Goal: Task Accomplishment & Management: Use online tool/utility

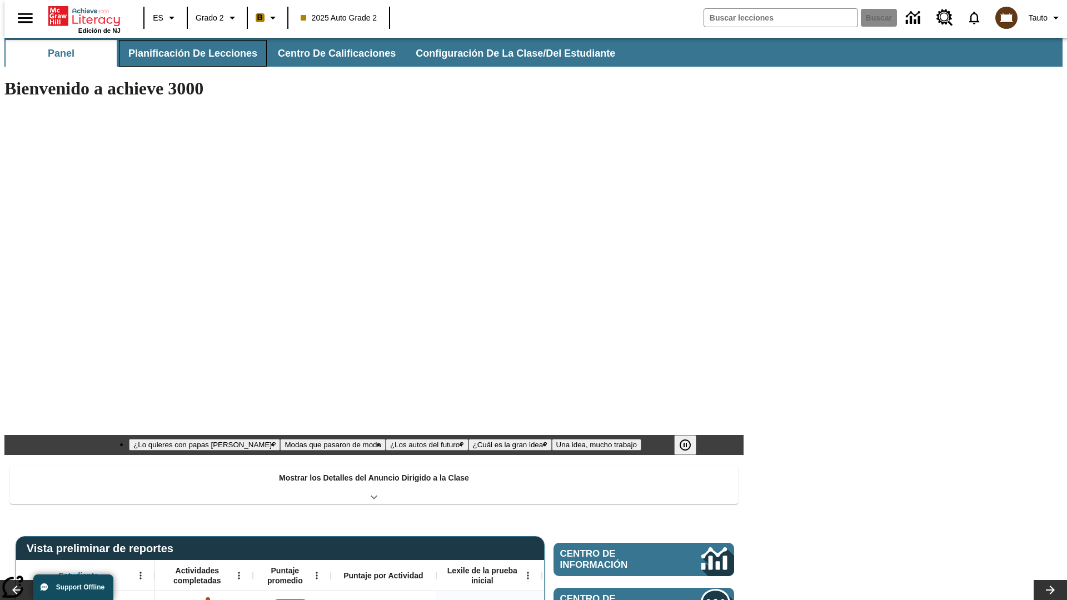
click at [186, 53] on button "Planificación de lecciones" at bounding box center [193, 53] width 148 height 27
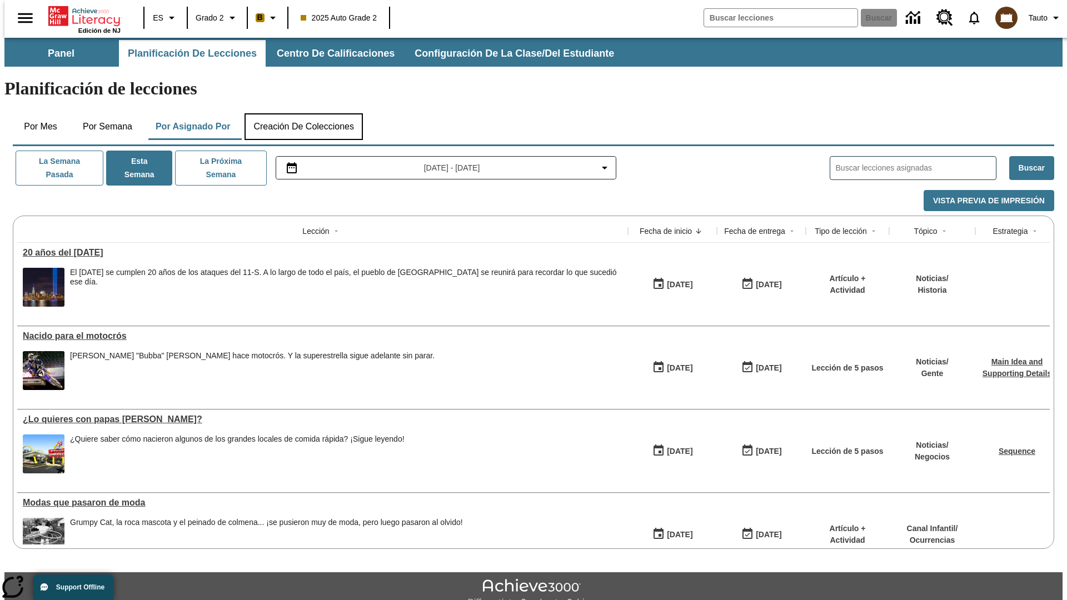
click at [303, 113] on button "Creación de colecciones" at bounding box center [303, 126] width 118 height 27
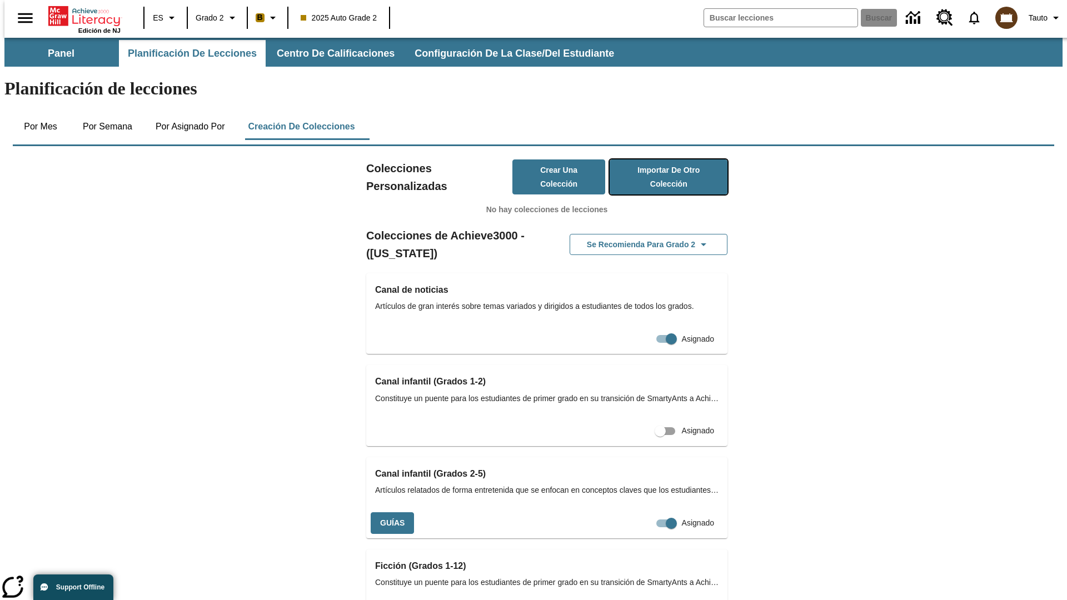
click at [652, 159] on button "Importar de otro Colección" at bounding box center [668, 176] width 118 height 35
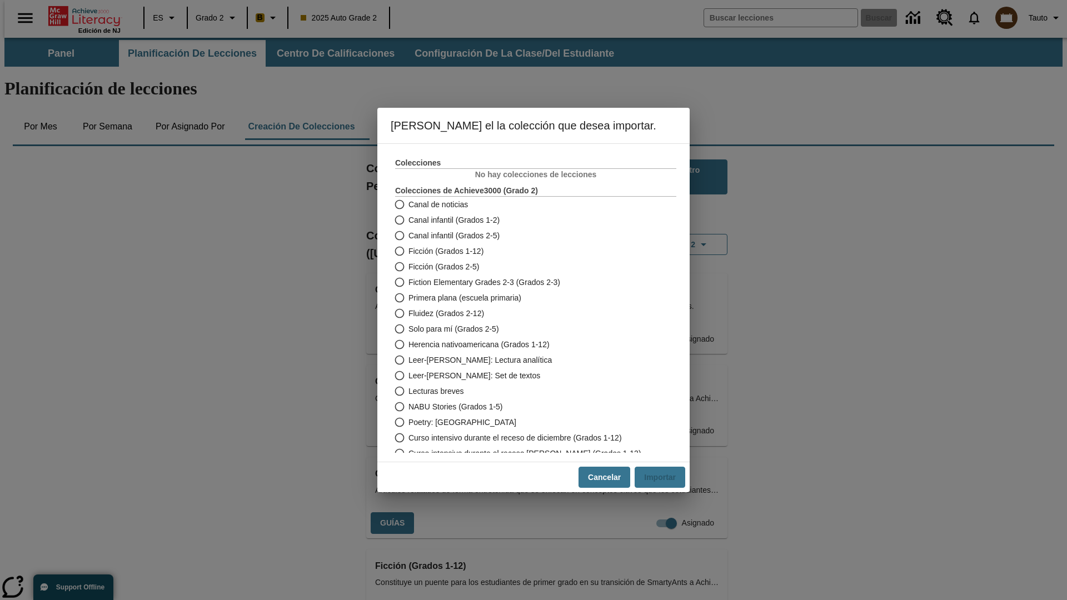
click at [528, 282] on span "Fiction Elementary Grades 2-3 (Grados 2-3)" at bounding box center [484, 283] width 152 height 12
click at [408, 282] on input "Fiction Elementary Grades 2-3 (Grados 2-3)" at bounding box center [398, 282] width 19 height 16
radio input "true"
click at [664, 477] on button "Importar" at bounding box center [659, 478] width 51 height 22
